Goal: Task Accomplishment & Management: Manage account settings

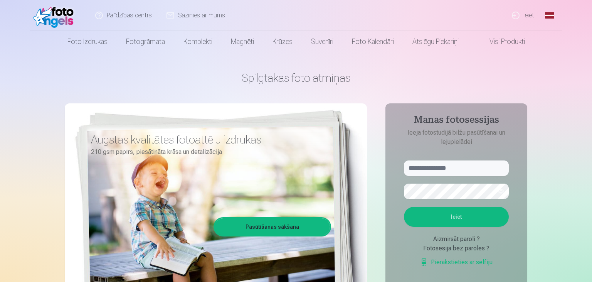
click at [531, 17] on link "Ieiet" at bounding box center [523, 15] width 37 height 31
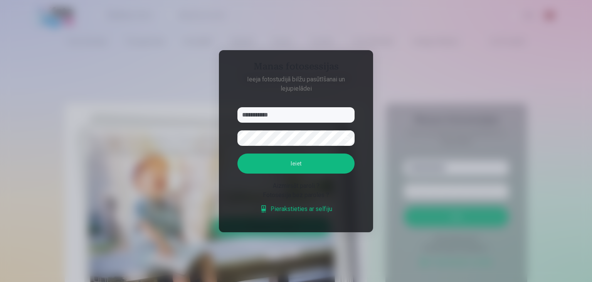
type input "**********"
click at [323, 163] on button "Ieiet" at bounding box center [295, 163] width 117 height 20
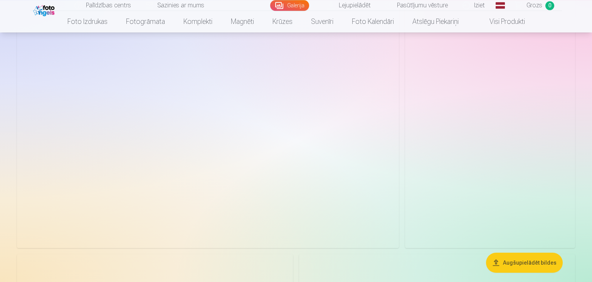
scroll to position [678, 0]
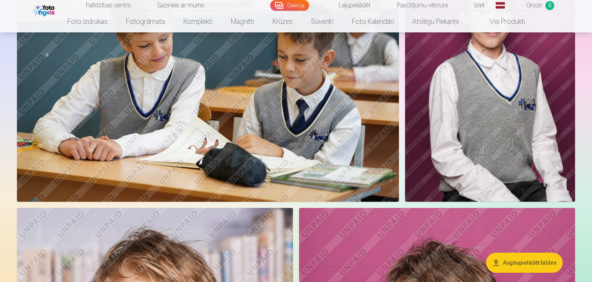
click at [283, 149] on img at bounding box center [208, 74] width 382 height 255
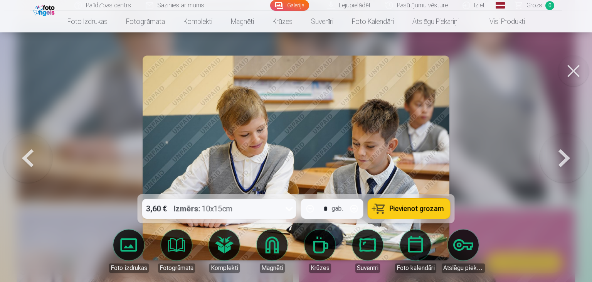
click at [315, 153] on img at bounding box center [295, 157] width 307 height 205
click at [575, 73] on button at bounding box center [573, 70] width 31 height 31
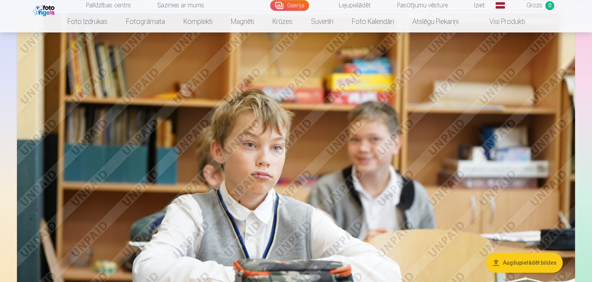
scroll to position [1136, 0]
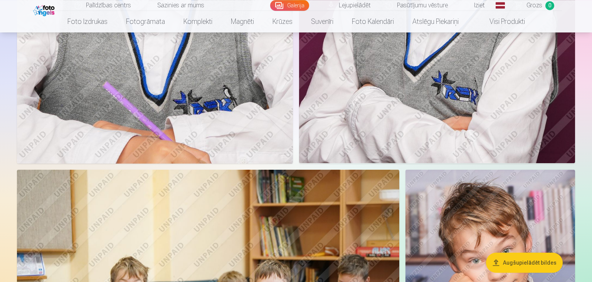
click at [477, 9] on link "Iziet" at bounding box center [473, 5] width 37 height 11
